Goal: Information Seeking & Learning: Learn about a topic

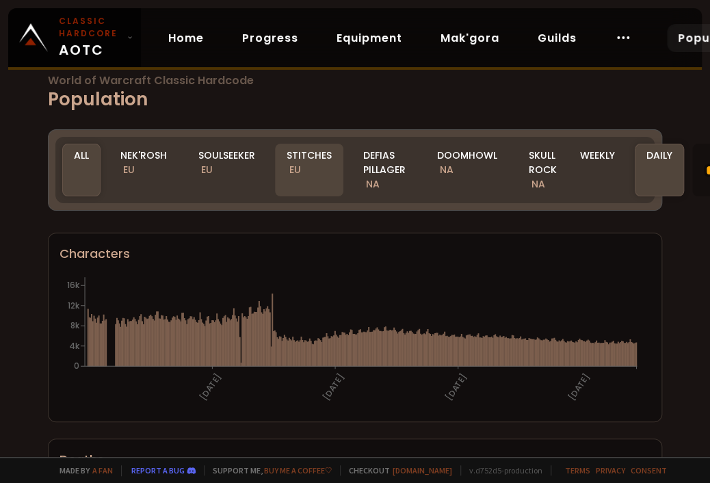
click at [315, 163] on div "Stitches EU" at bounding box center [309, 170] width 68 height 53
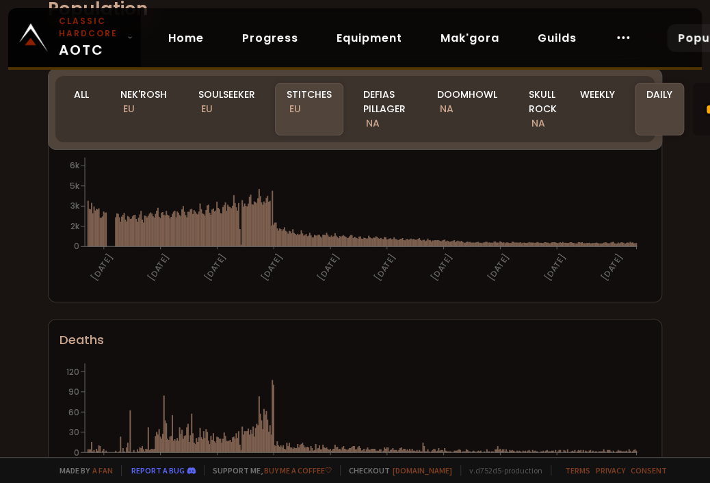
scroll to position [70, 0]
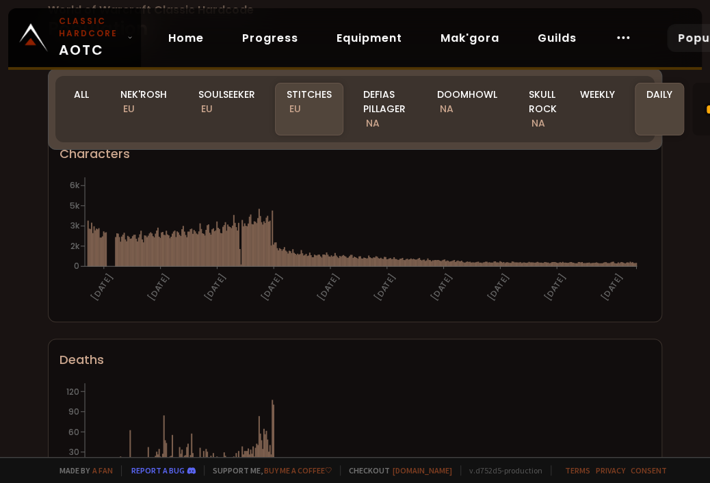
click at [216, 91] on div "Realm Stitches All Nek'Rosh EU Soulseeker EU Stitches EU Defias Pillager NA Doo…" at bounding box center [354, 109] width 599 height 66
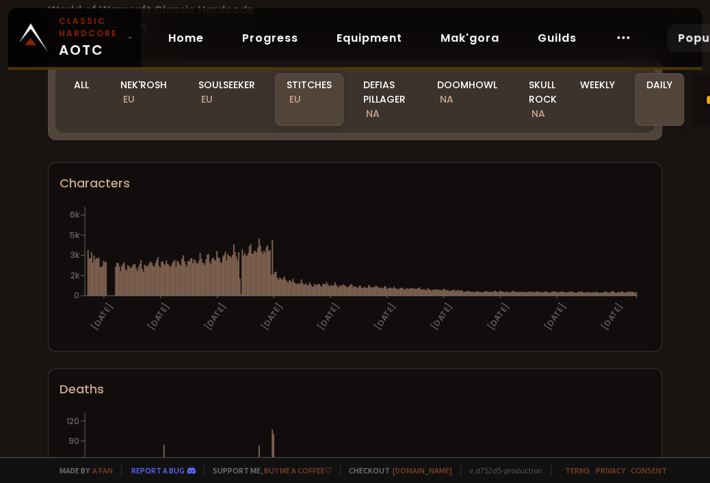
scroll to position [0, 0]
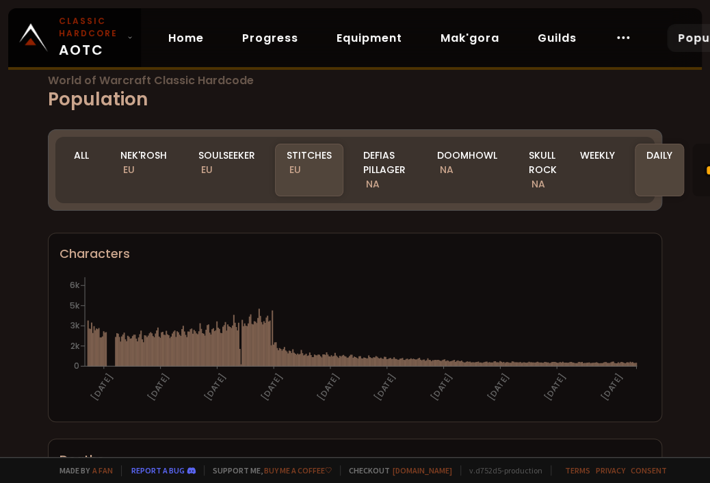
drag, startPoint x: 241, startPoint y: 143, endPoint x: 233, endPoint y: 138, distance: 10.4
click at [237, 142] on div "Realm Stitches All Nek'Rosh EU Soulseeker EU Stitches EU Defias Pillager NA Doo…" at bounding box center [354, 170] width 599 height 66
drag, startPoint x: 222, startPoint y: 186, endPoint x: 391, endPoint y: 240, distance: 176.7
click at [223, 187] on div "Soulseeker EU" at bounding box center [227, 170] width 80 height 53
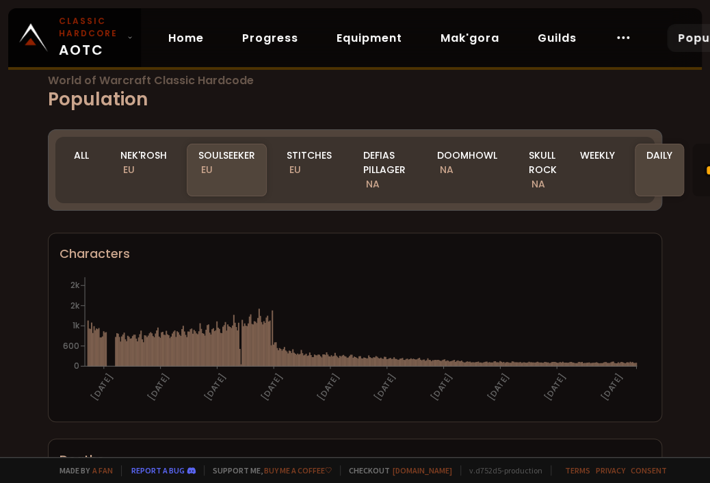
drag, startPoint x: 222, startPoint y: 168, endPoint x: 315, endPoint y: 199, distance: 98.9
click at [221, 168] on div "Soulseeker EU" at bounding box center [227, 170] width 80 height 53
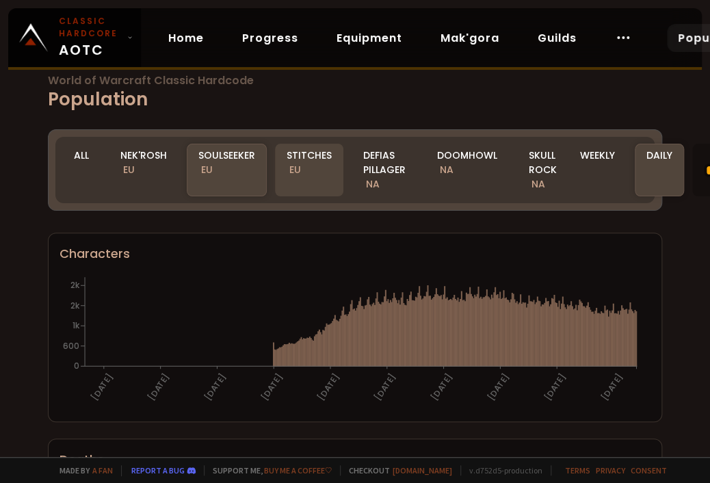
click at [304, 176] on div "Stitches EU" at bounding box center [309, 170] width 68 height 53
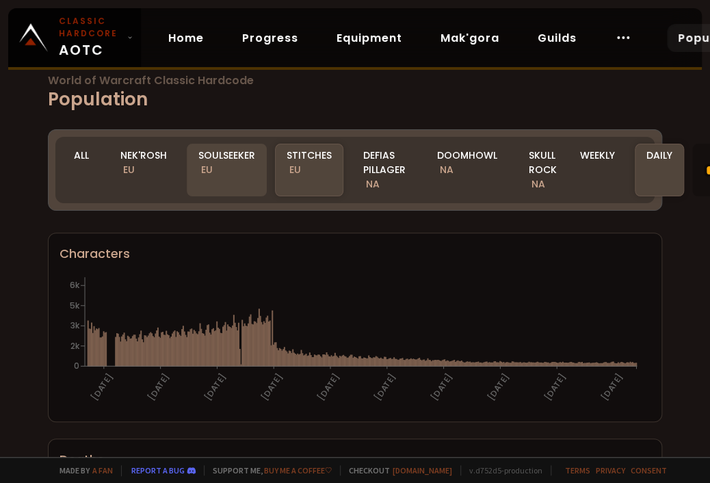
click at [213, 181] on div "Soulseeker EU" at bounding box center [227, 170] width 80 height 53
